Goal: Task Accomplishment & Management: Complete application form

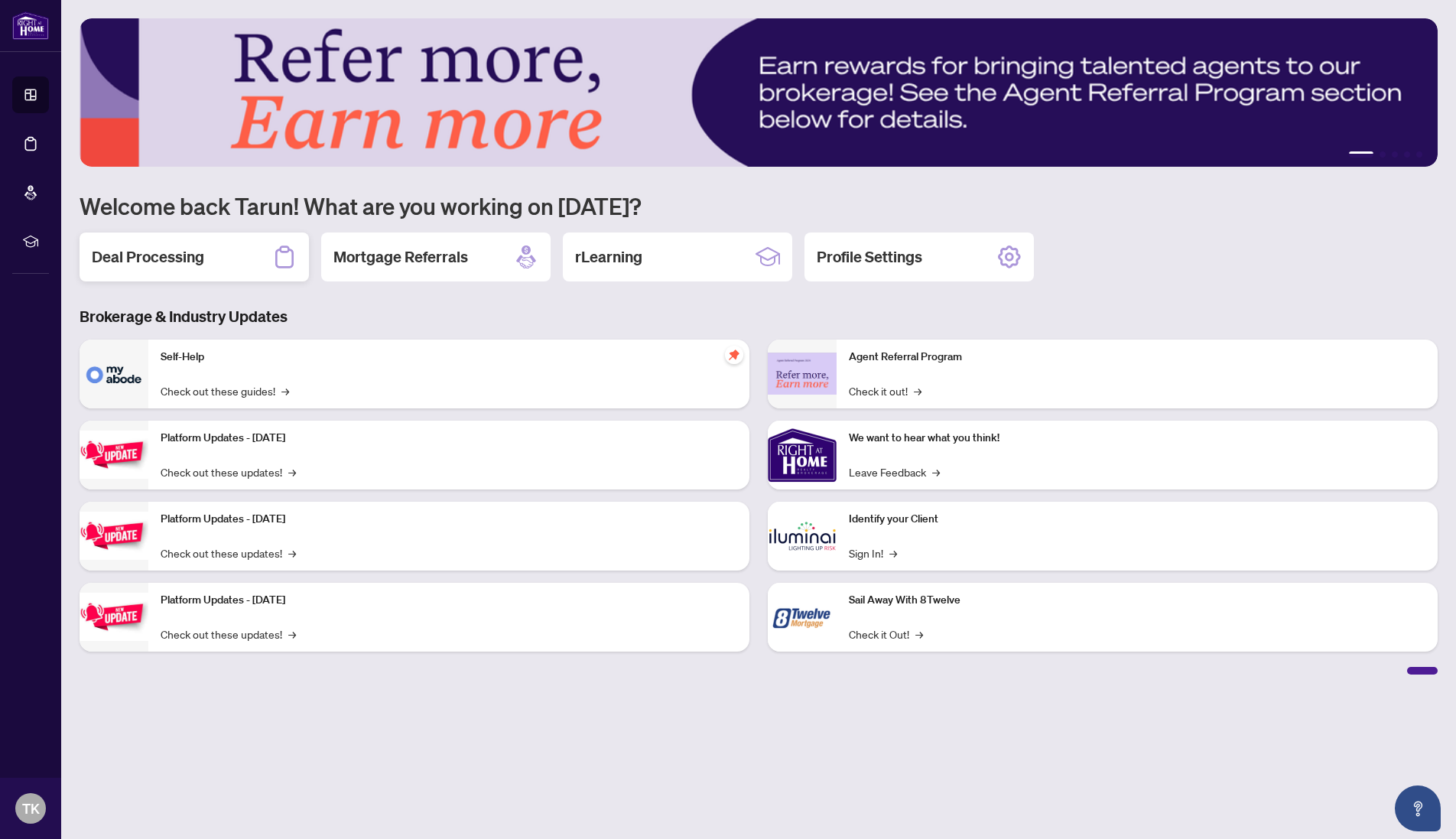
click at [126, 249] on h2 "Deal Processing" at bounding box center [147, 257] width 112 height 21
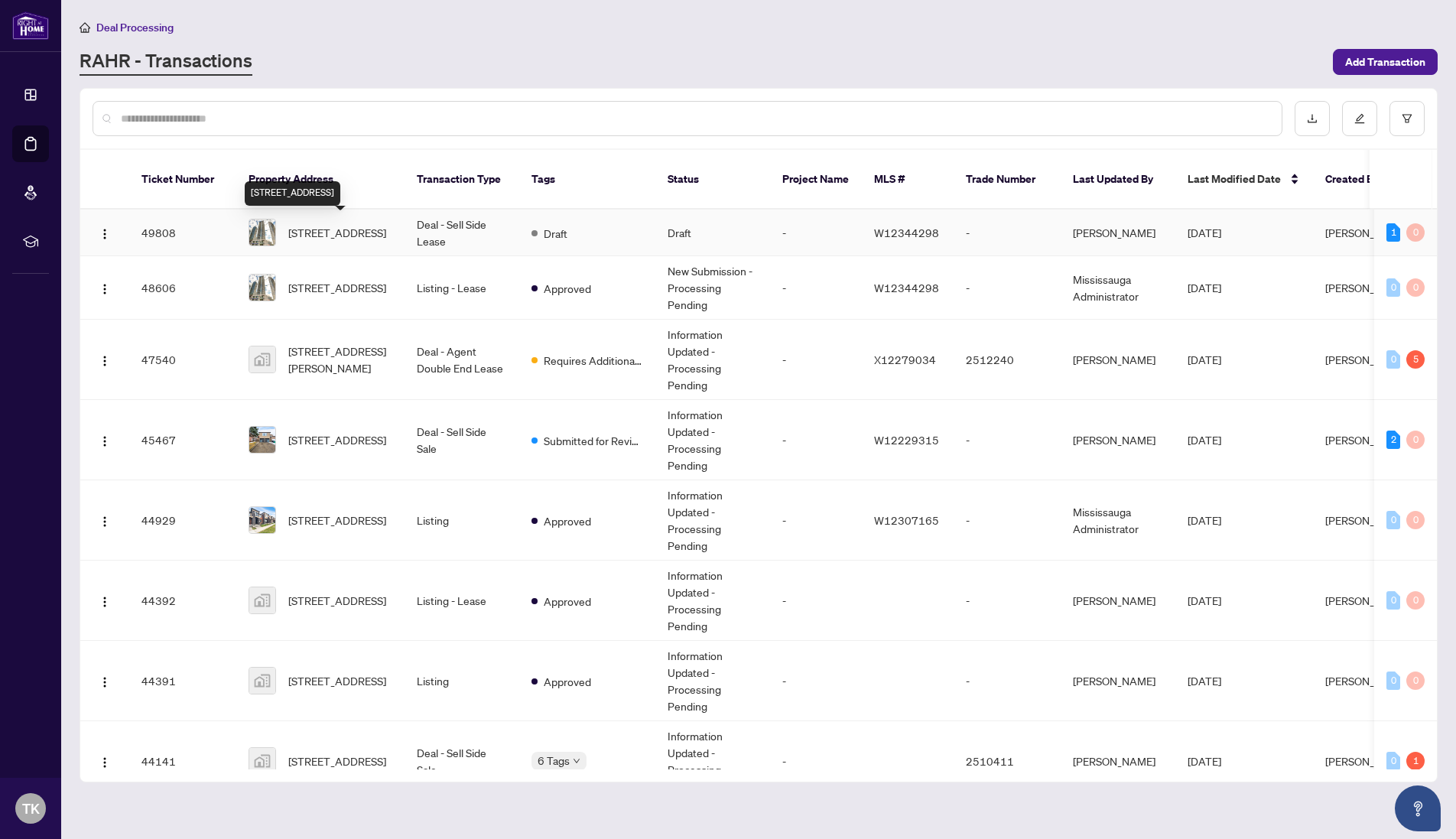
click at [359, 232] on span "[STREET_ADDRESS]" at bounding box center [337, 233] width 98 height 17
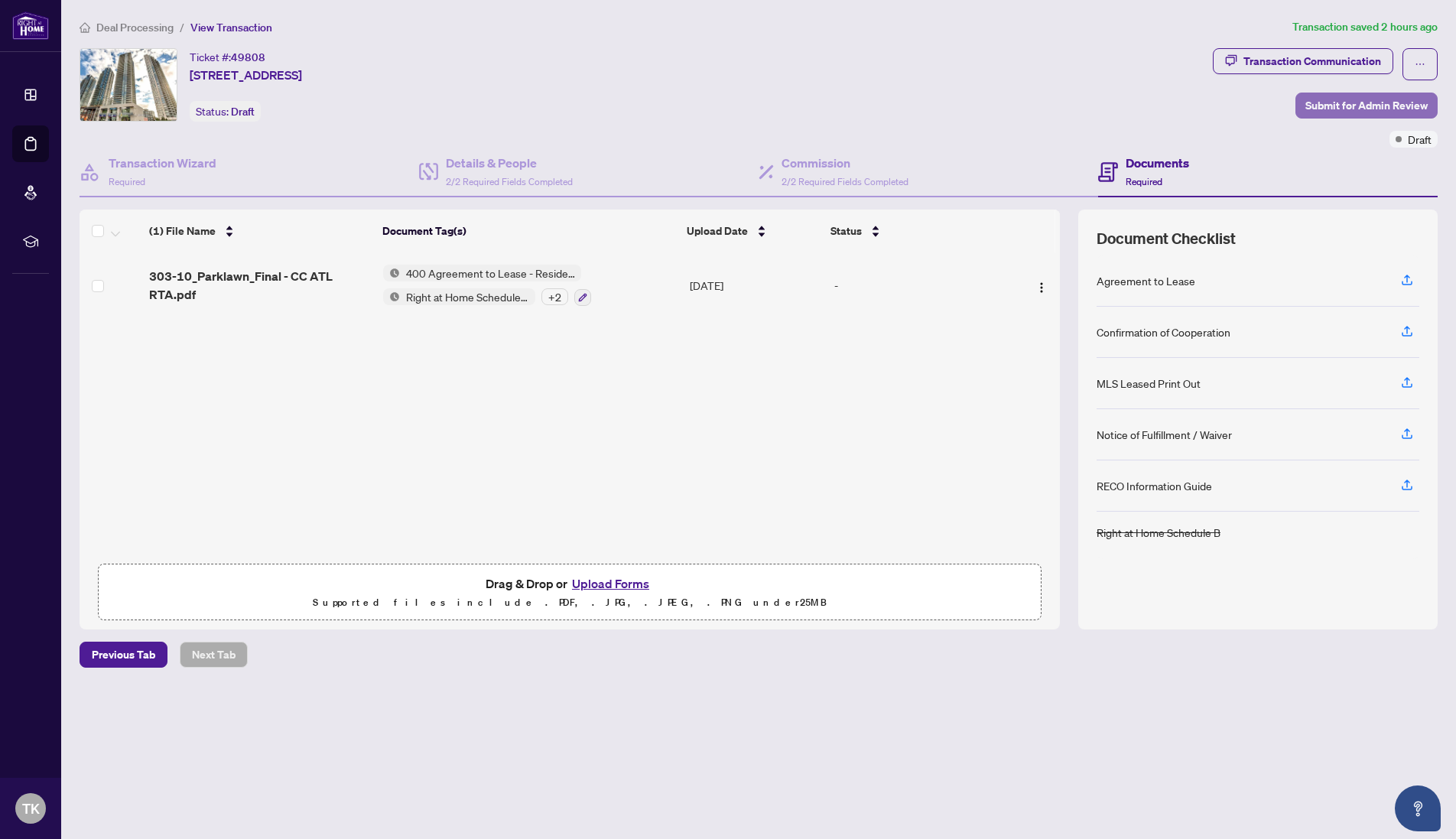
click at [1377, 111] on span "Submit for Admin Review" at bounding box center [1366, 105] width 122 height 24
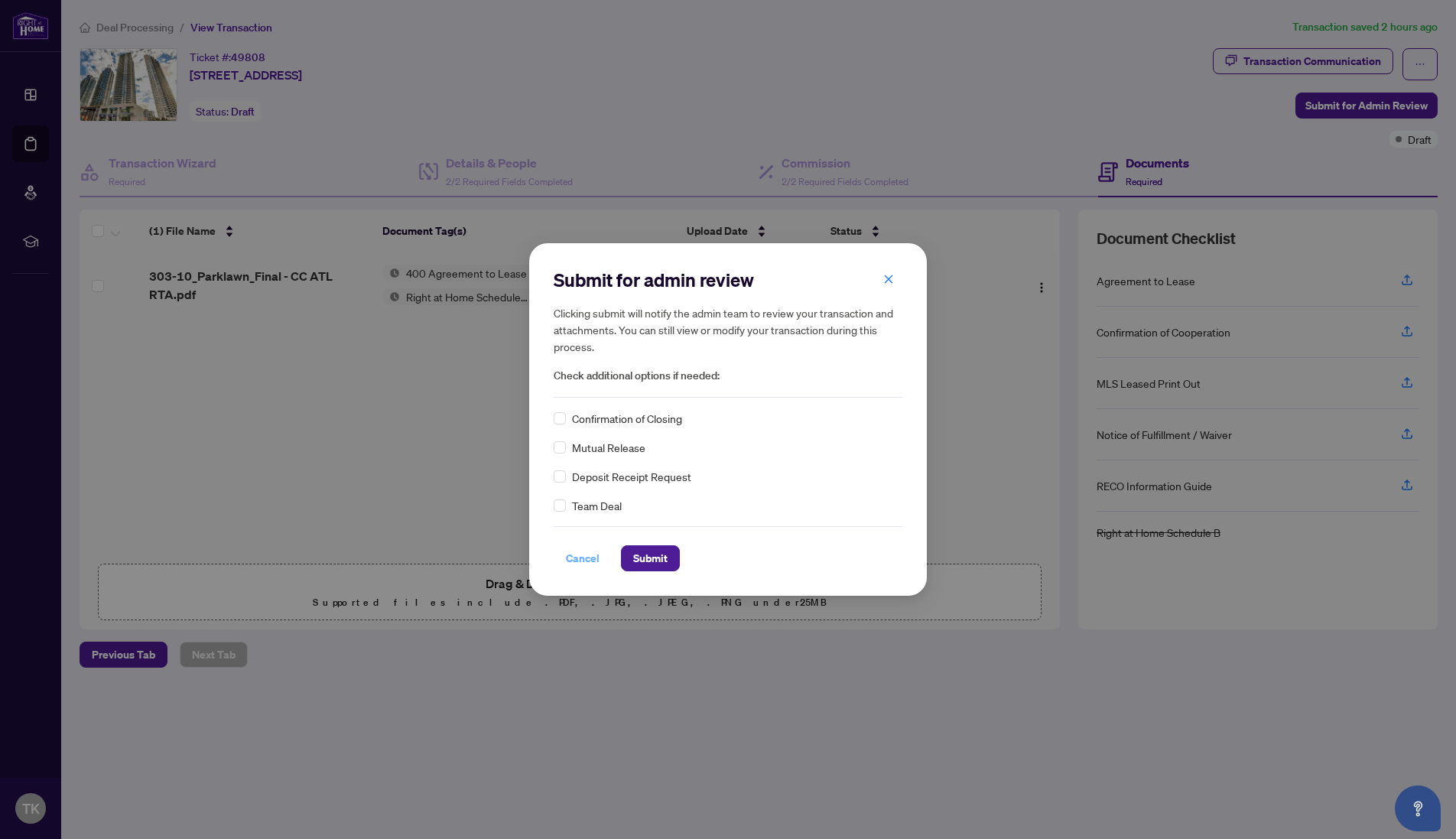
click at [567, 555] on span "Cancel" at bounding box center [582, 557] width 34 height 24
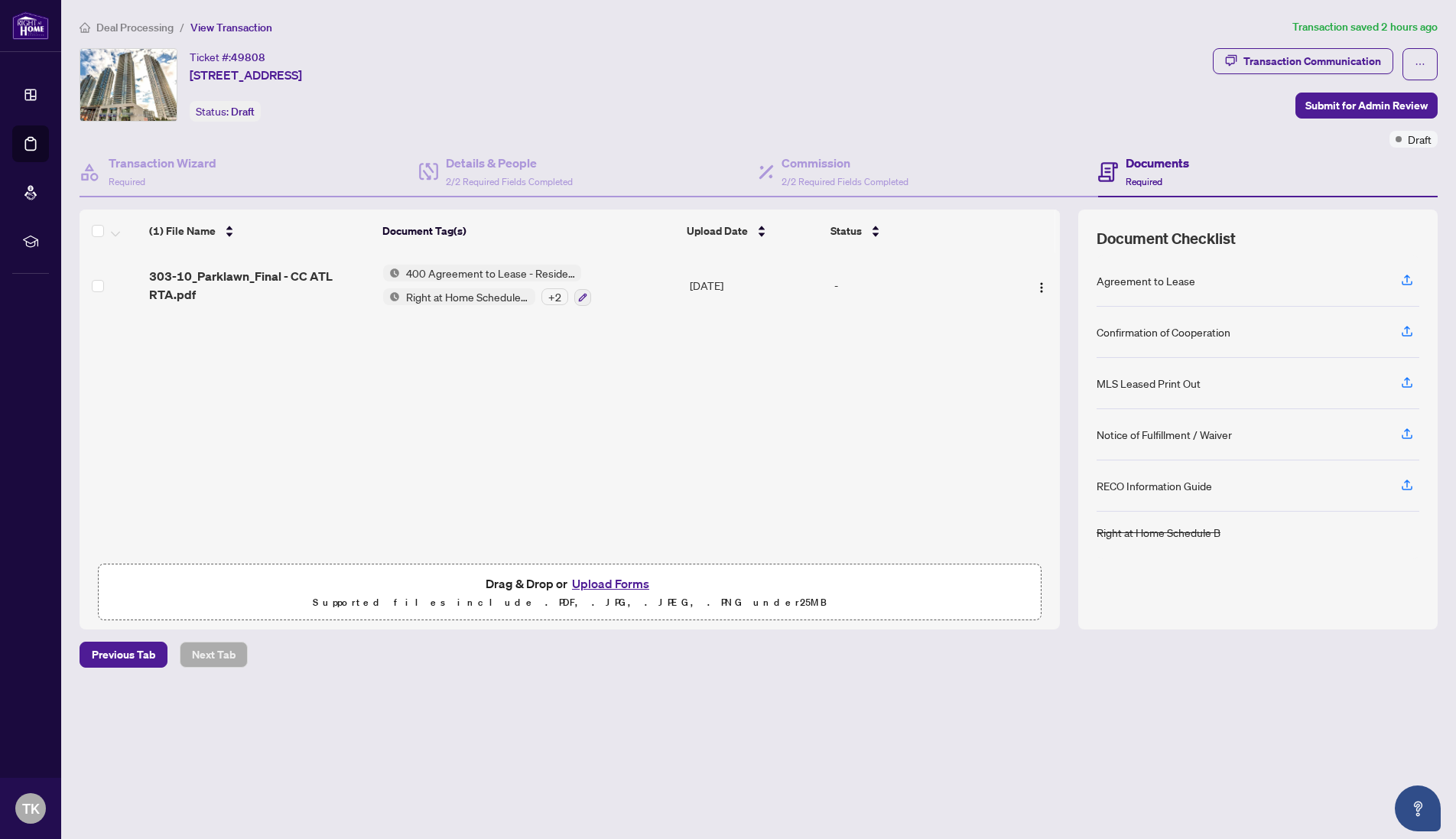
click at [588, 583] on button "Upload Forms" at bounding box center [610, 583] width 86 height 20
click at [612, 581] on button "Upload Forms" at bounding box center [610, 583] width 86 height 20
click at [597, 582] on button "Upload Forms" at bounding box center [610, 583] width 86 height 20
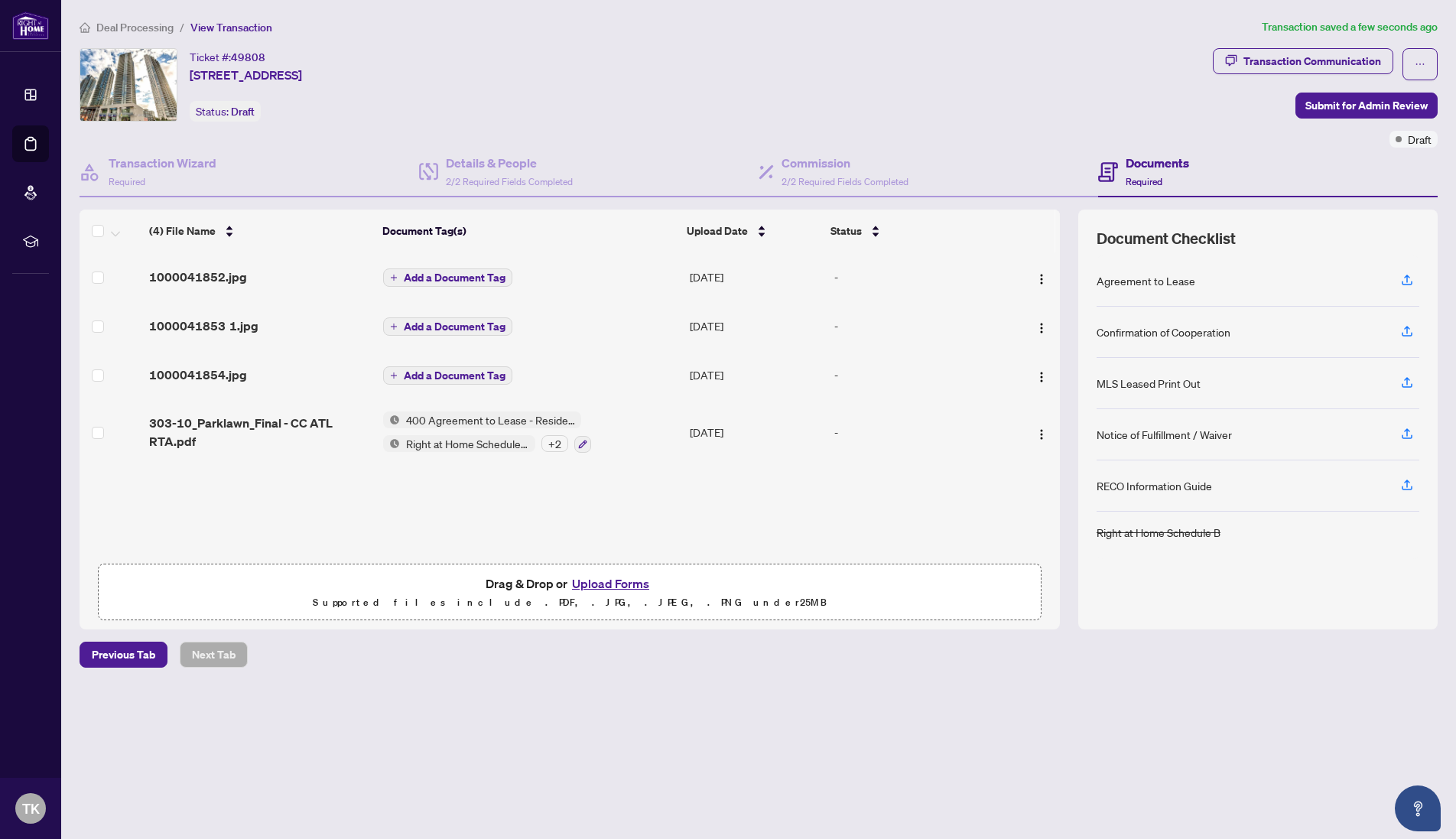
click at [465, 276] on span "Add a Document Tag" at bounding box center [455, 277] width 102 height 11
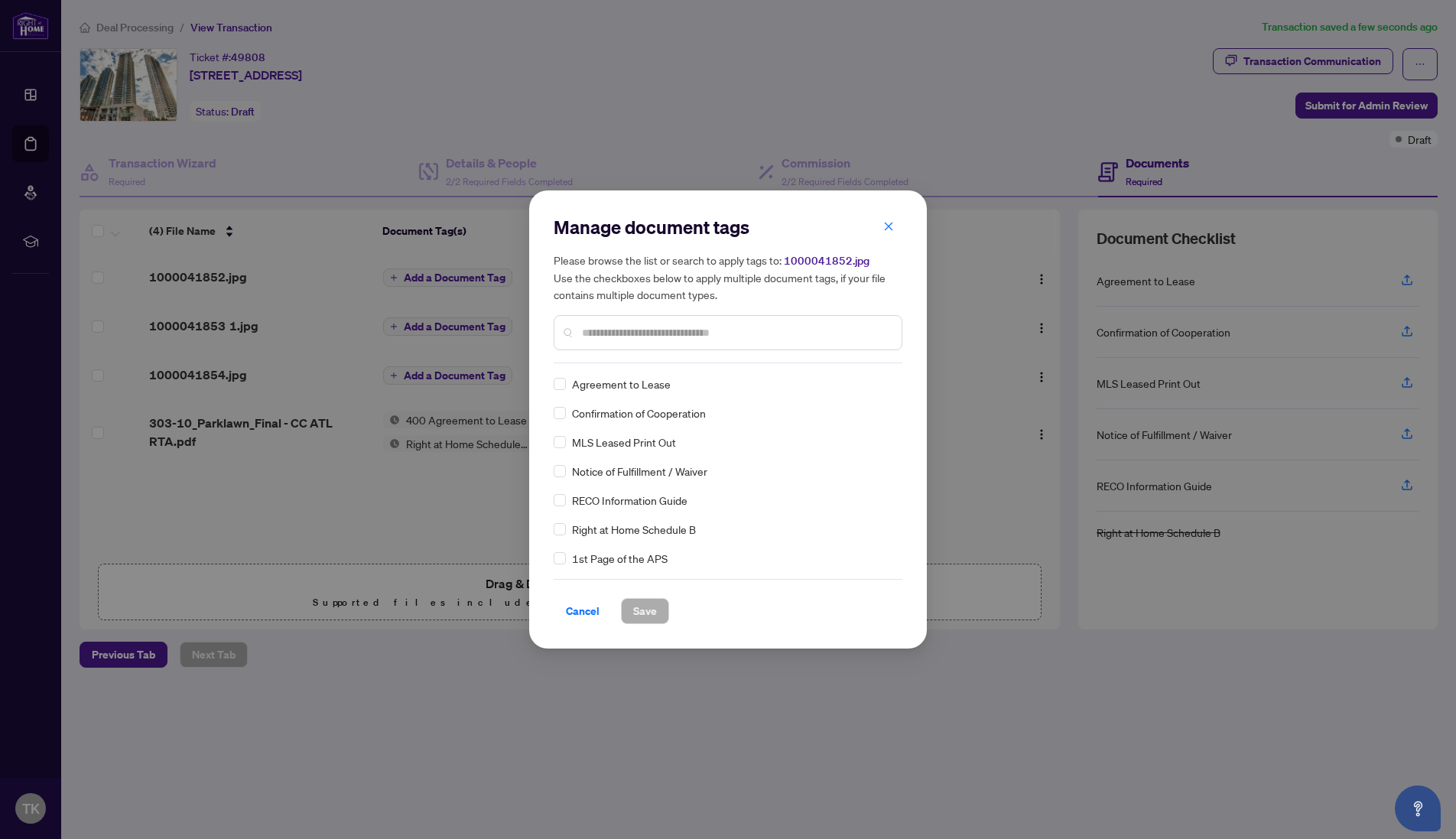
click at [583, 333] on input "text" at bounding box center [735, 333] width 308 height 17
type input "****"
click at [647, 606] on span "Save" at bounding box center [645, 610] width 24 height 24
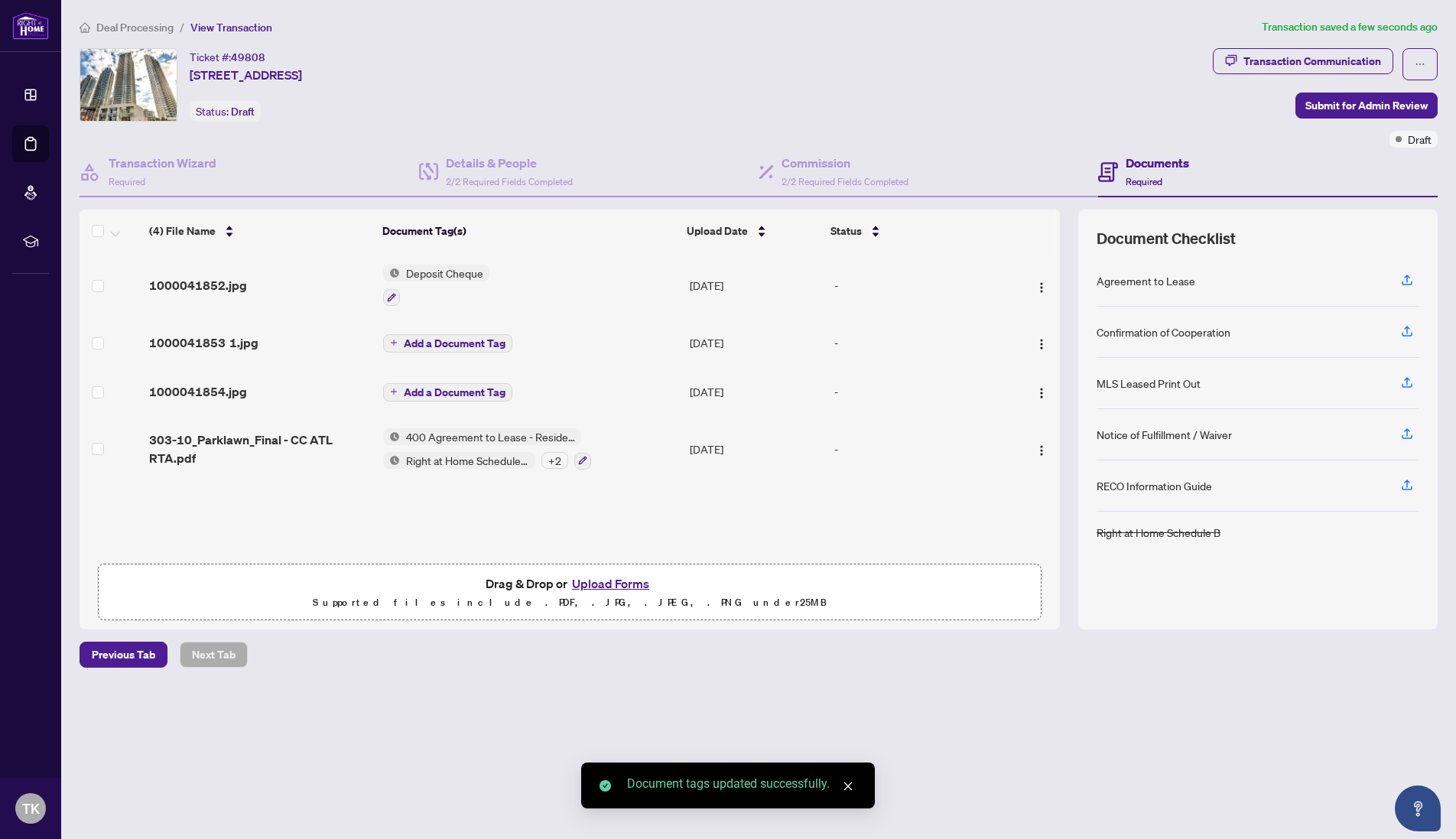
click at [477, 338] on span "Add a Document Tag" at bounding box center [455, 343] width 102 height 11
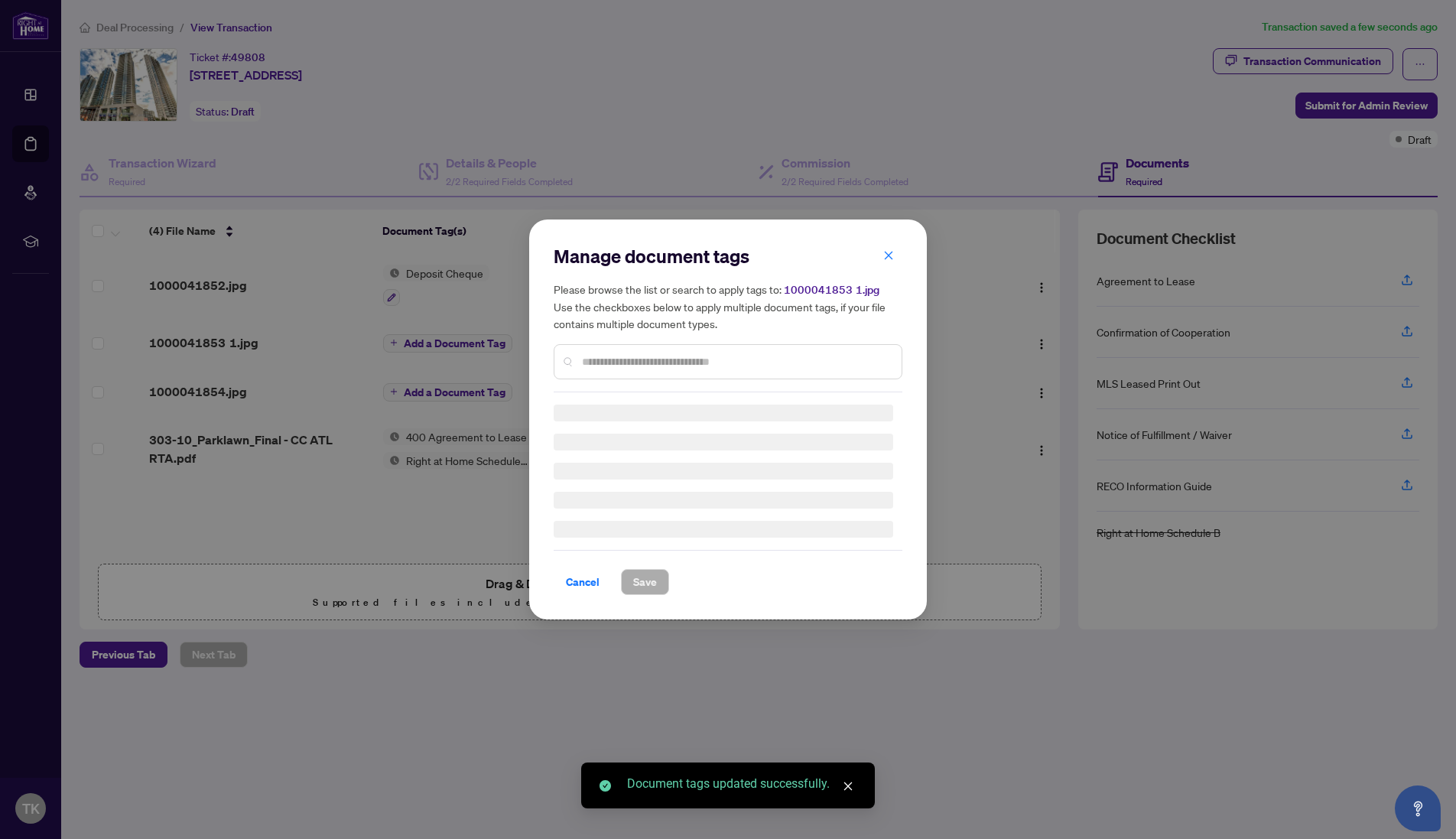
click at [608, 359] on div "Manage document tags Please browse the list or search to apply tags to: 1000041…" at bounding box center [728, 318] width 349 height 148
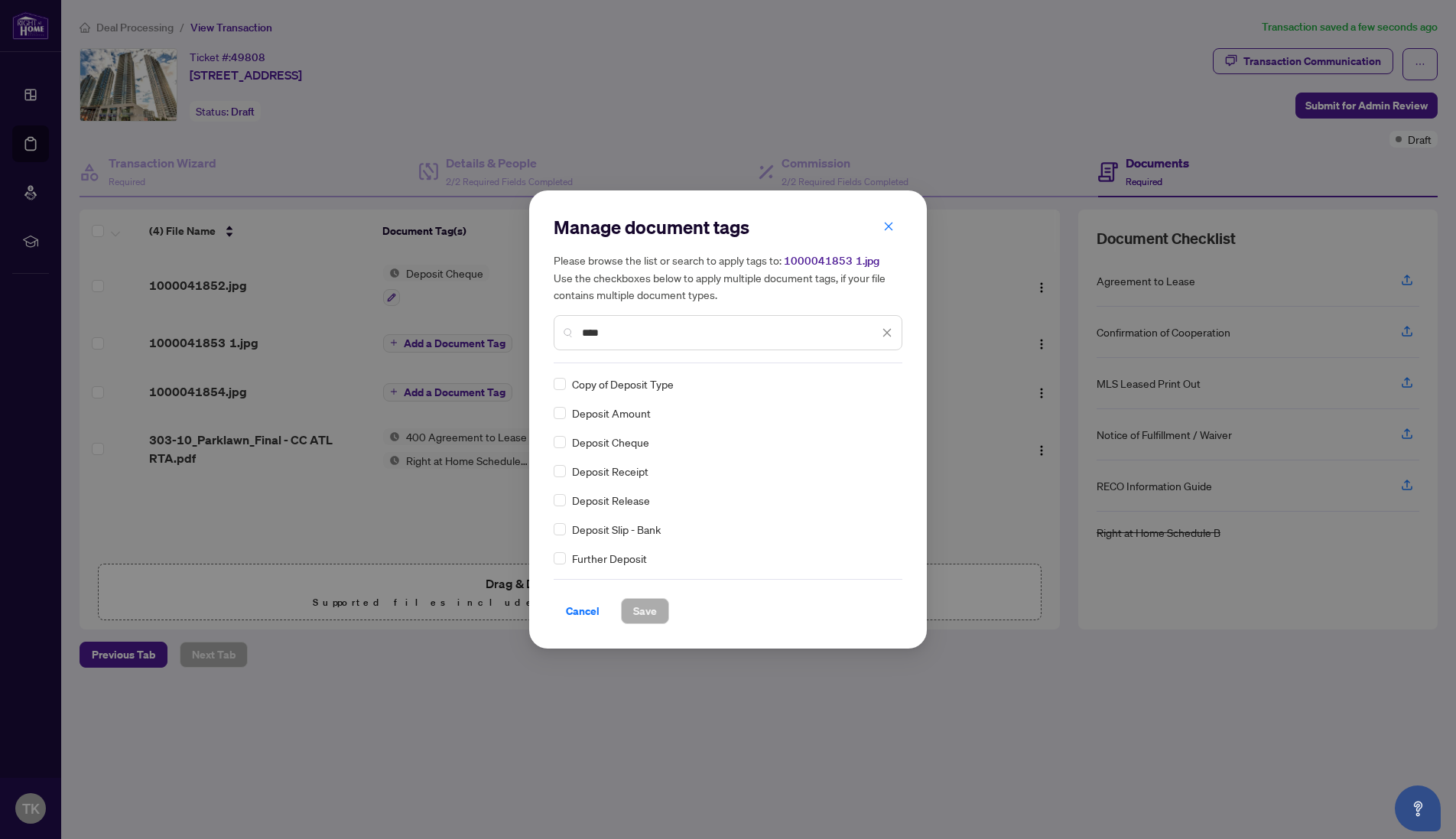
type input "****"
click at [627, 607] on button "Save" at bounding box center [645, 610] width 48 height 26
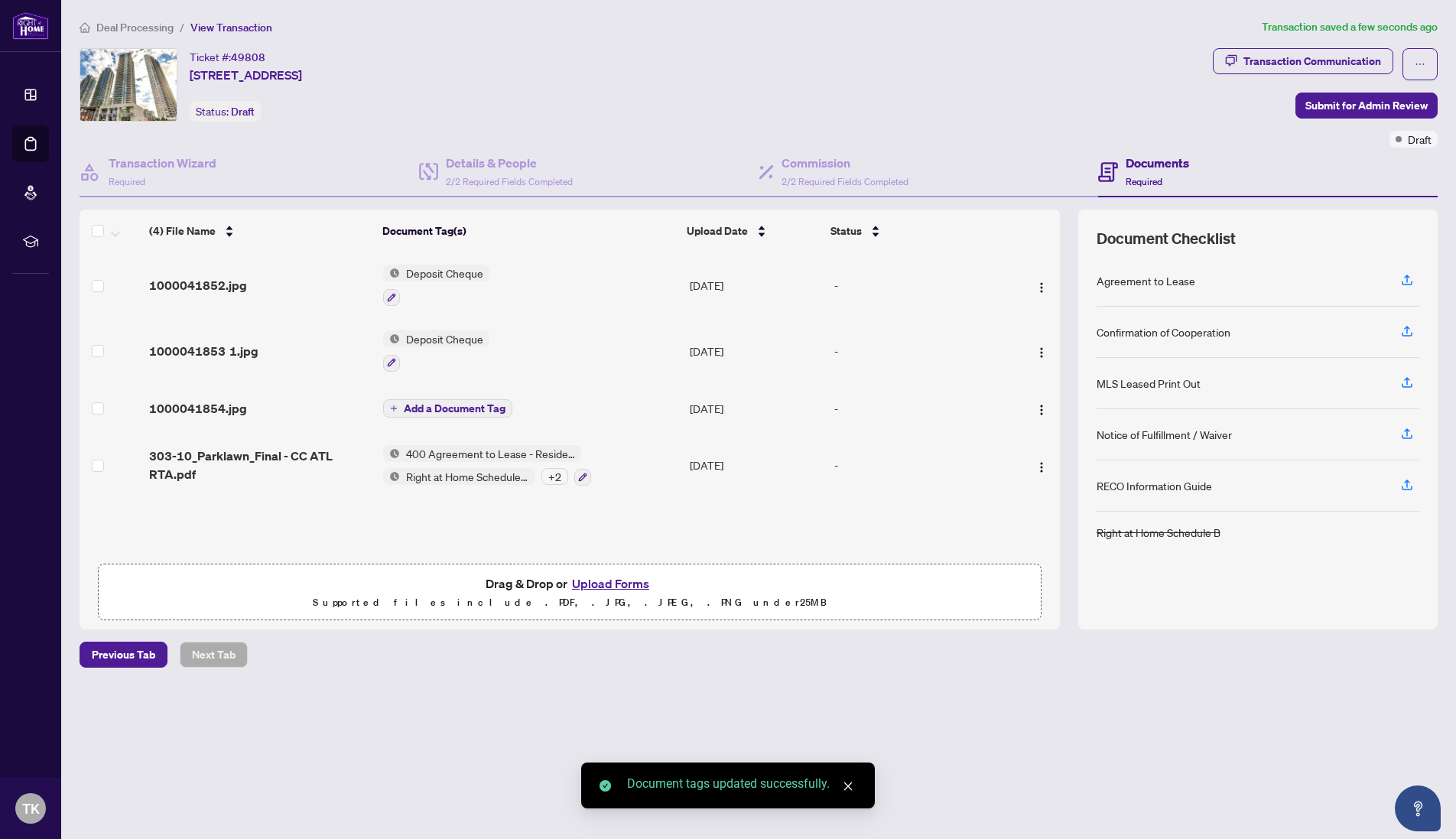
click at [463, 403] on span "Add a Document Tag" at bounding box center [455, 407] width 102 height 11
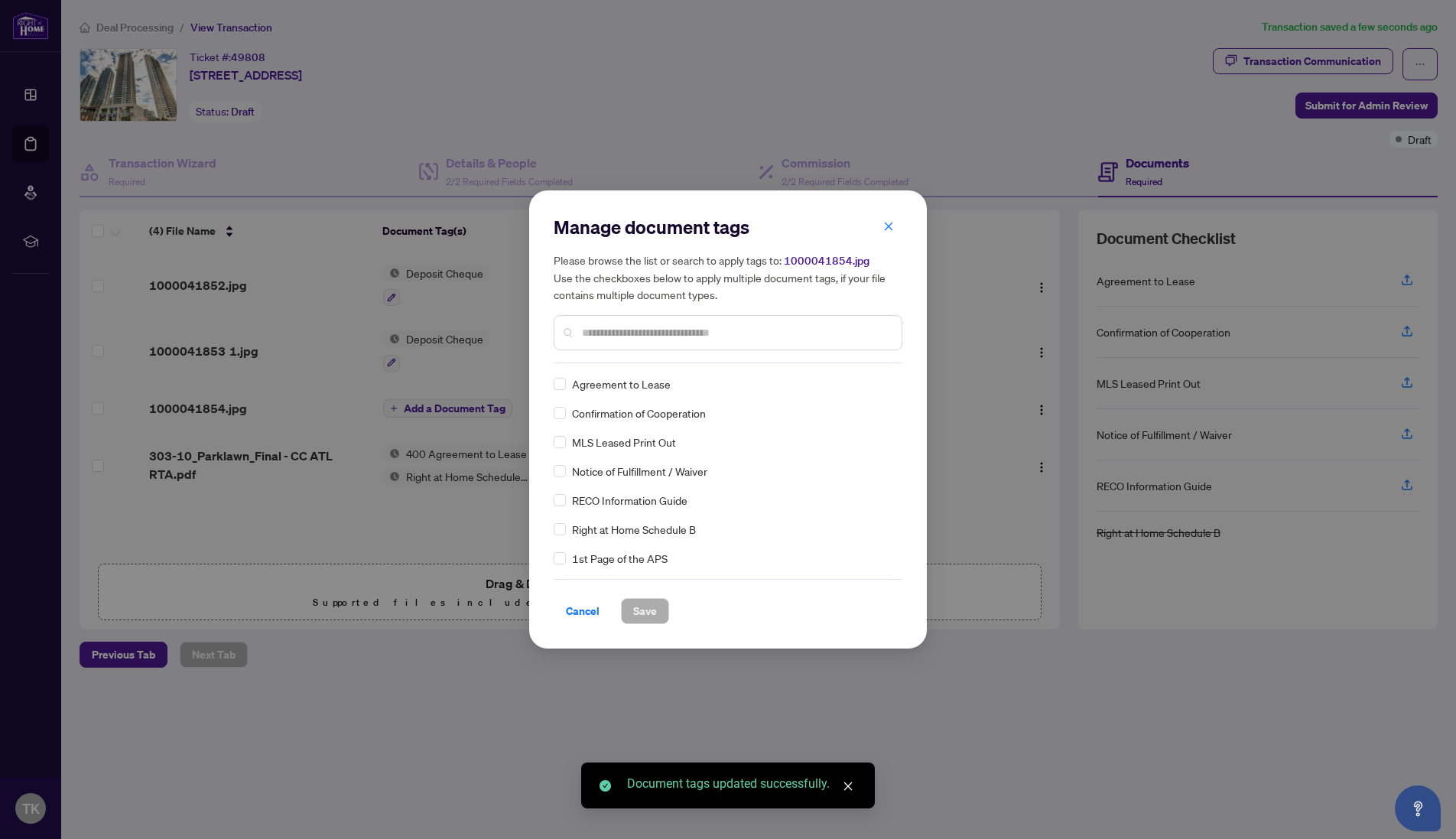
click at [616, 363] on div "Manage document tags Please browse the list or search to apply tags to: 1000041…" at bounding box center [728, 420] width 349 height 409
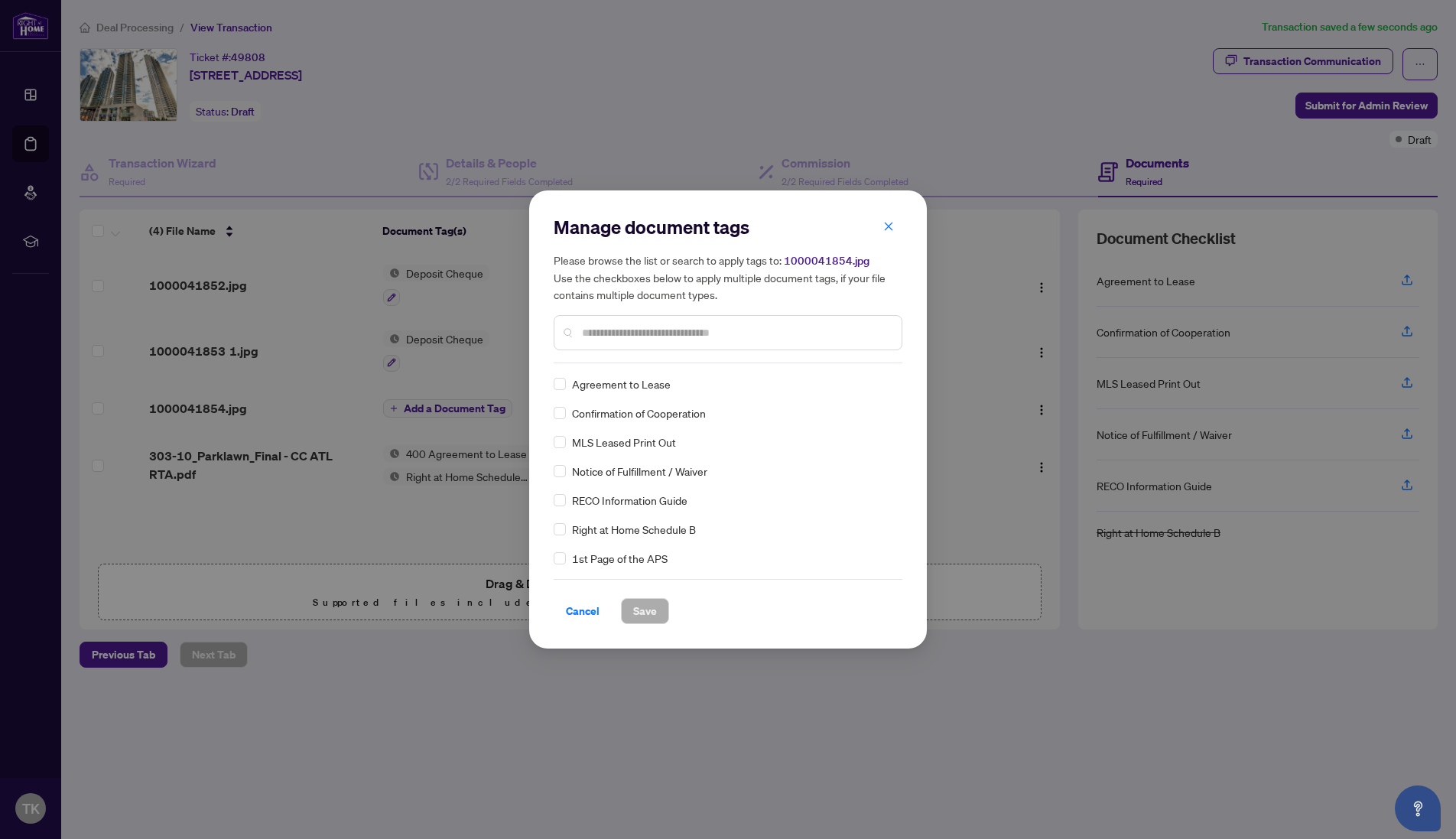
click at [607, 333] on input "text" at bounding box center [735, 333] width 308 height 17
type input "*******"
click at [645, 609] on span "Save" at bounding box center [645, 610] width 24 height 24
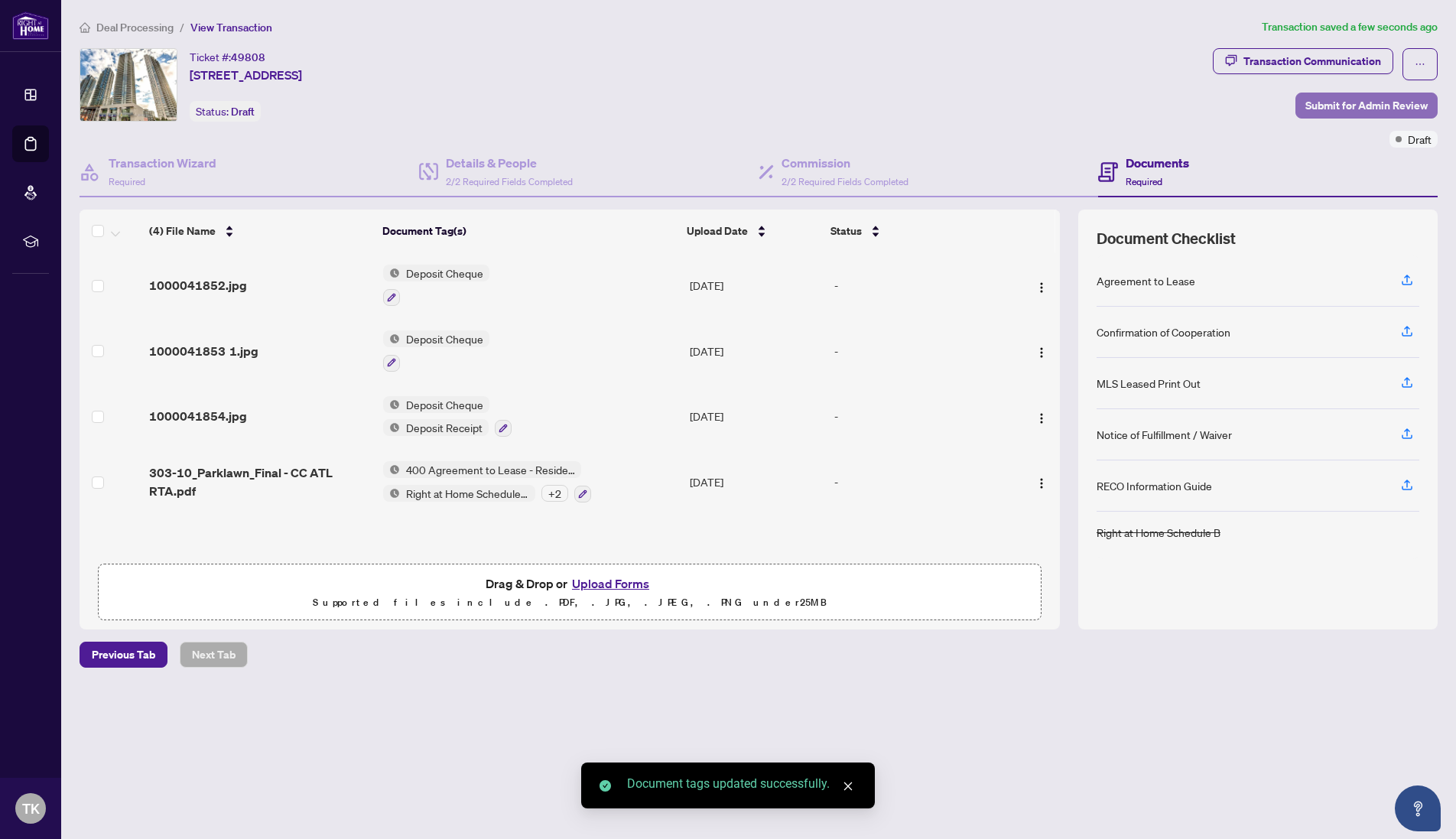
click at [1358, 102] on span "Submit for Admin Review" at bounding box center [1366, 105] width 122 height 24
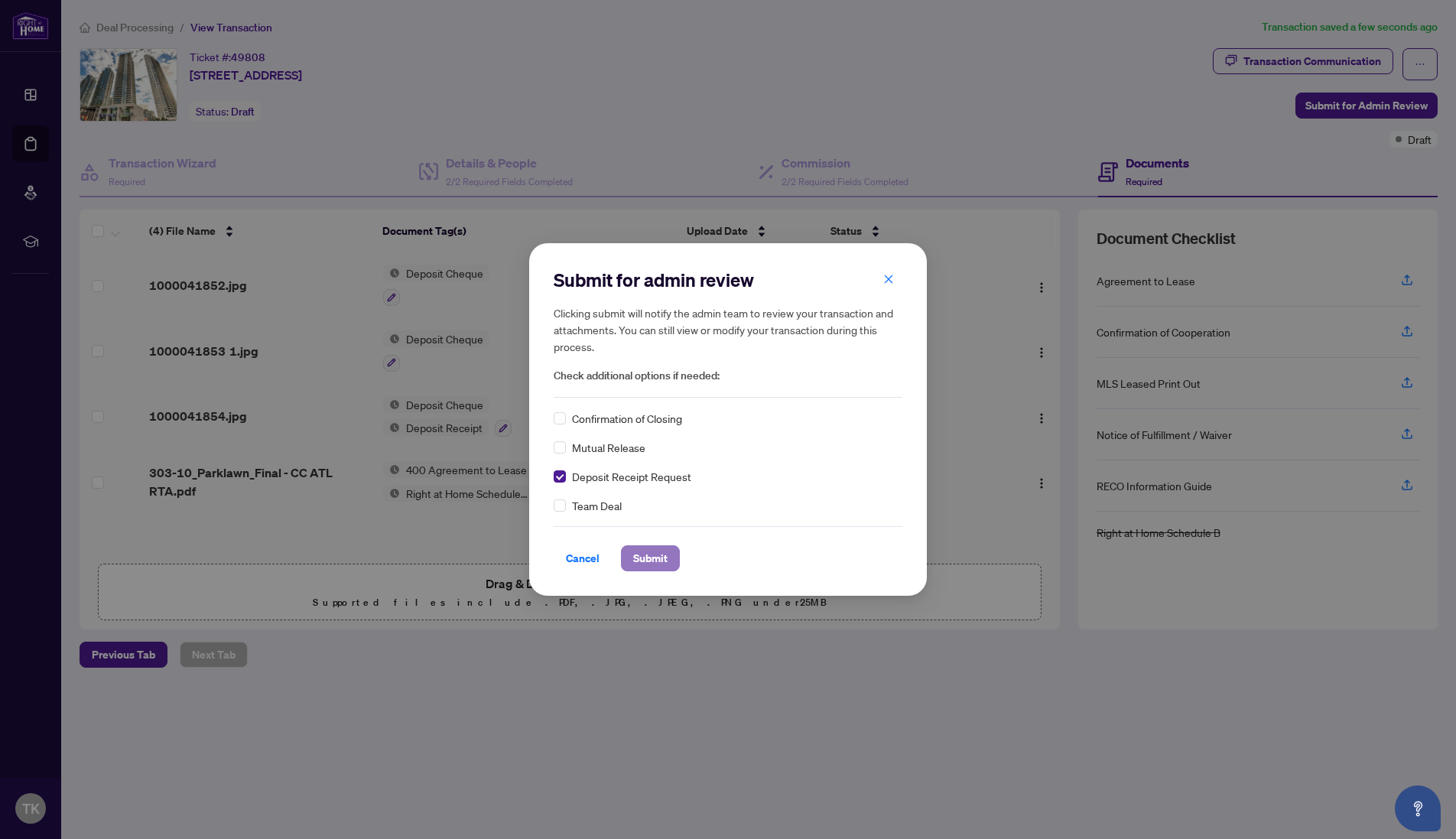
click at [633, 565] on span "Submit" at bounding box center [651, 557] width 35 height 24
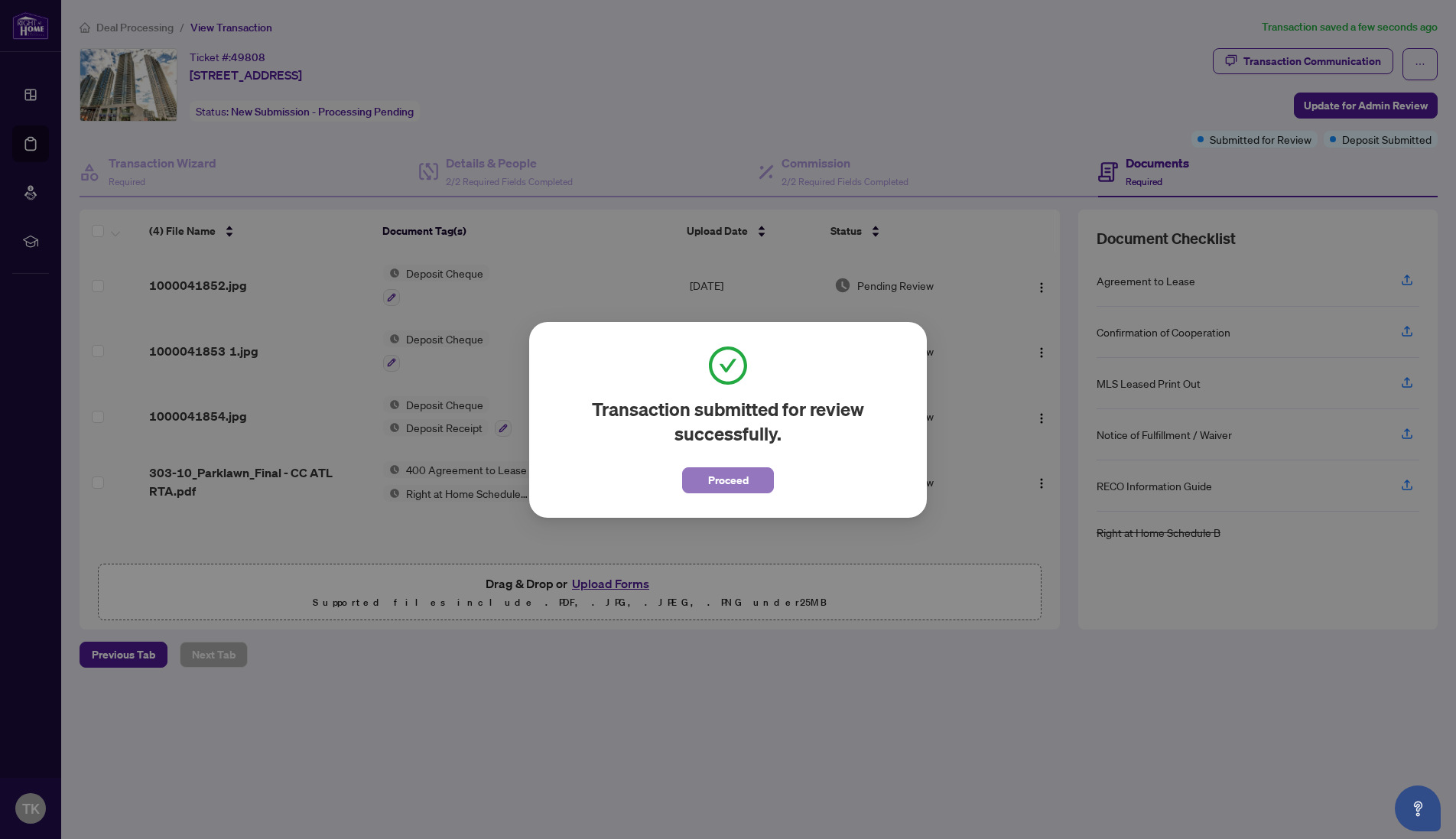
click at [740, 491] on span "Proceed" at bounding box center [728, 480] width 40 height 24
